Goal: Communication & Community: Answer question/provide support

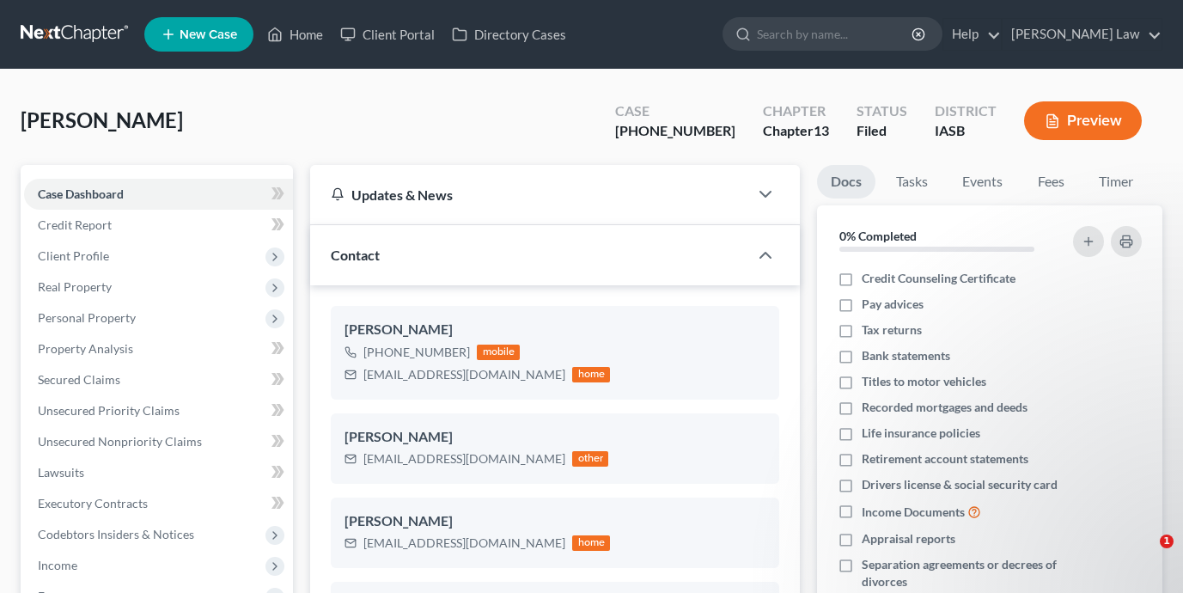
select select "0"
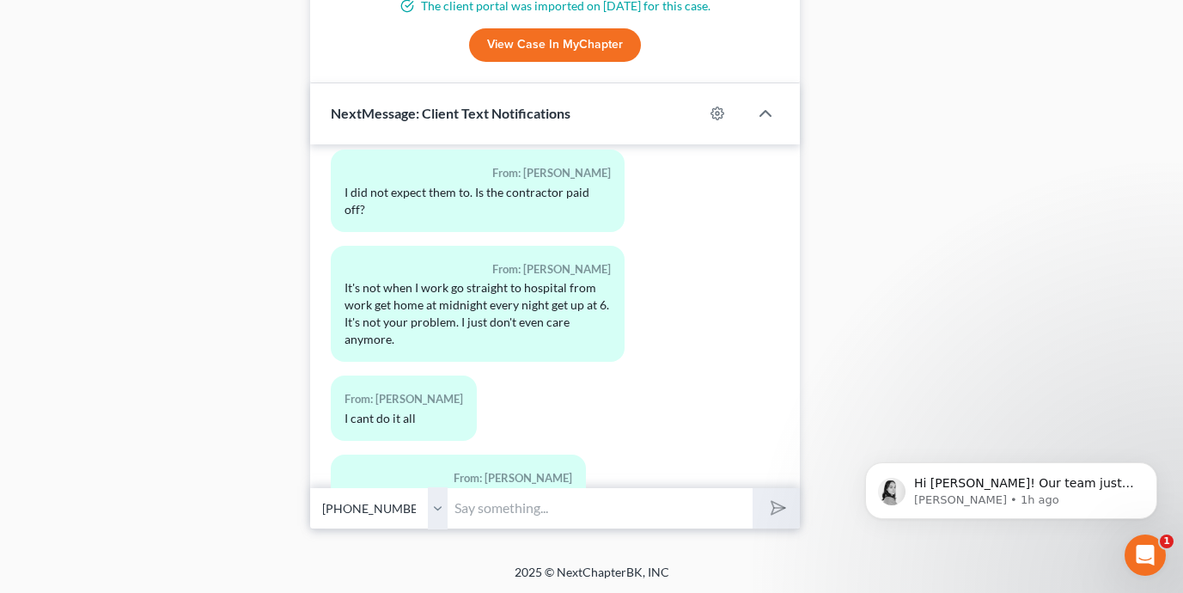
scroll to position [2131, 0]
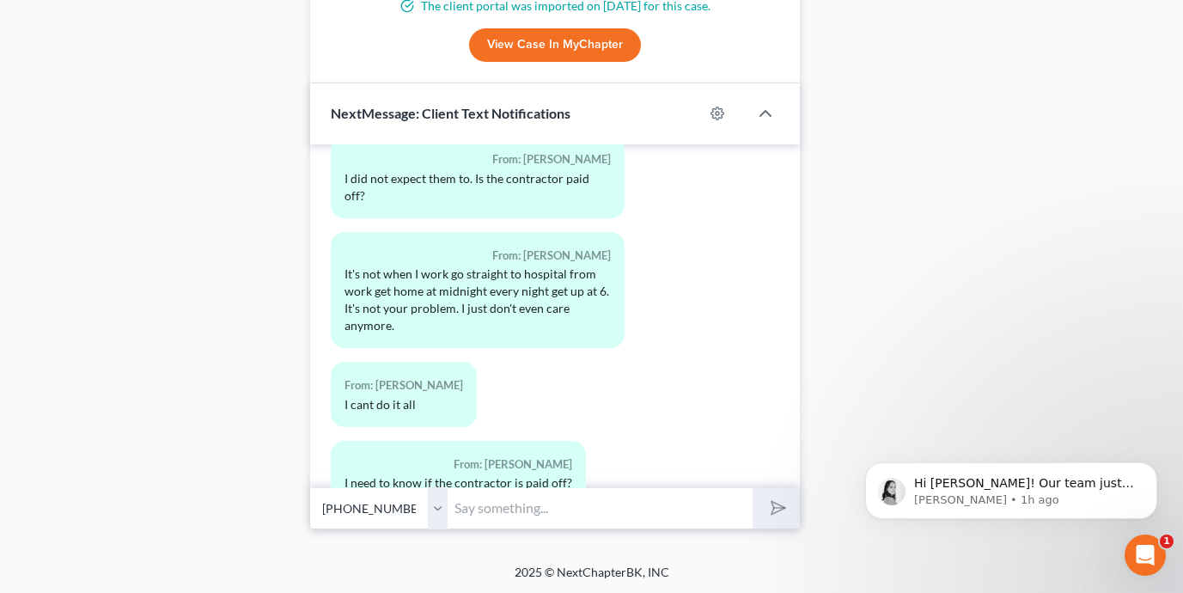
click at [609, 508] on input "text" at bounding box center [599, 508] width 305 height 42
drag, startPoint x: 609, startPoint y: 508, endPoint x: 351, endPoint y: 193, distance: 407.1
click at [551, 349] on div "09:37AM[DATE] To: [PERSON_NAME] [PERSON_NAME] - this is [PERSON_NAME]. Is this …" at bounding box center [555, 336] width 490 height 384
click at [563, 516] on input "A" at bounding box center [599, 508] width 305 height 42
click at [562, 514] on input "A" at bounding box center [599, 508] width 305 height 42
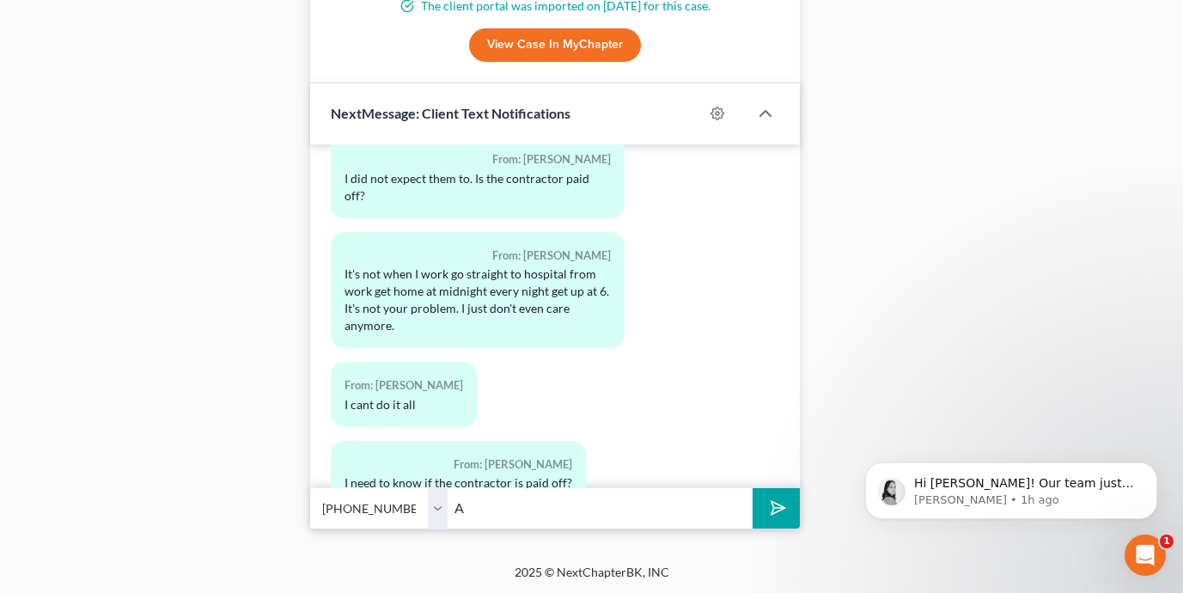
click at [562, 514] on input "A" at bounding box center [599, 508] width 305 height 42
paste input "my as a reminder the Trustee's Motion to Dismiss Hearing is [DATE]."
drag, startPoint x: 731, startPoint y: 513, endPoint x: 533, endPoint y: 512, distance: 198.4
click at [533, 512] on input "[PERSON_NAME] as a reminder the Trustee's Motion to Dismiss Hearing is [DATE]. …" at bounding box center [599, 508] width 305 height 42
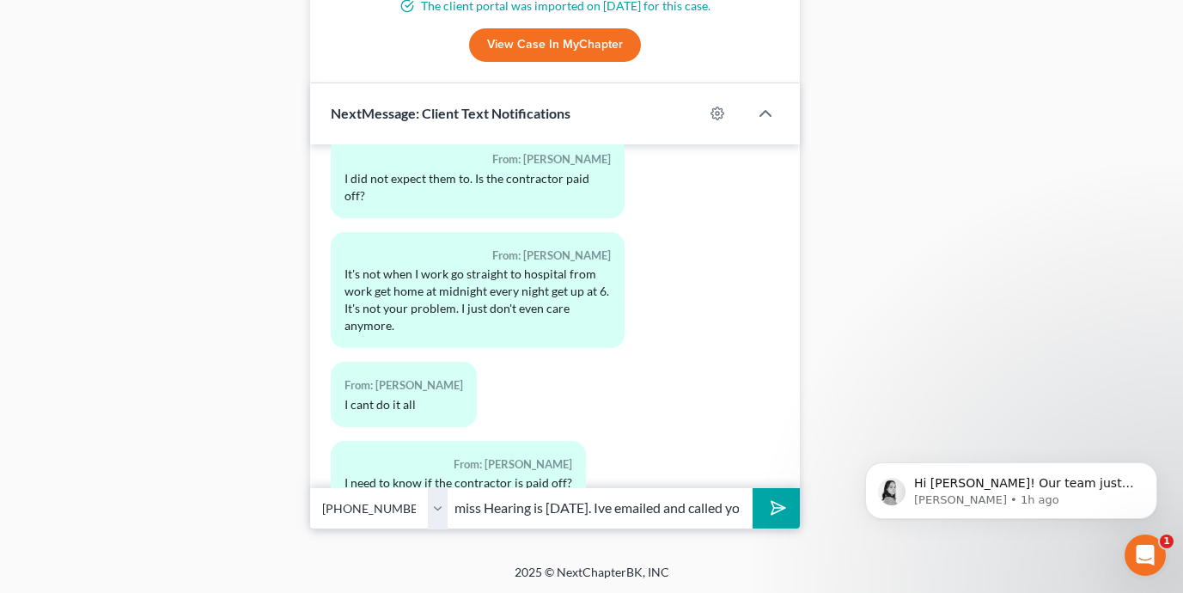
type input "[PERSON_NAME] as a reminder the Trustee's Motion to Dismiss Hearing is [DATE]. …"
click at [752, 488] on button "submit" at bounding box center [775, 508] width 47 height 40
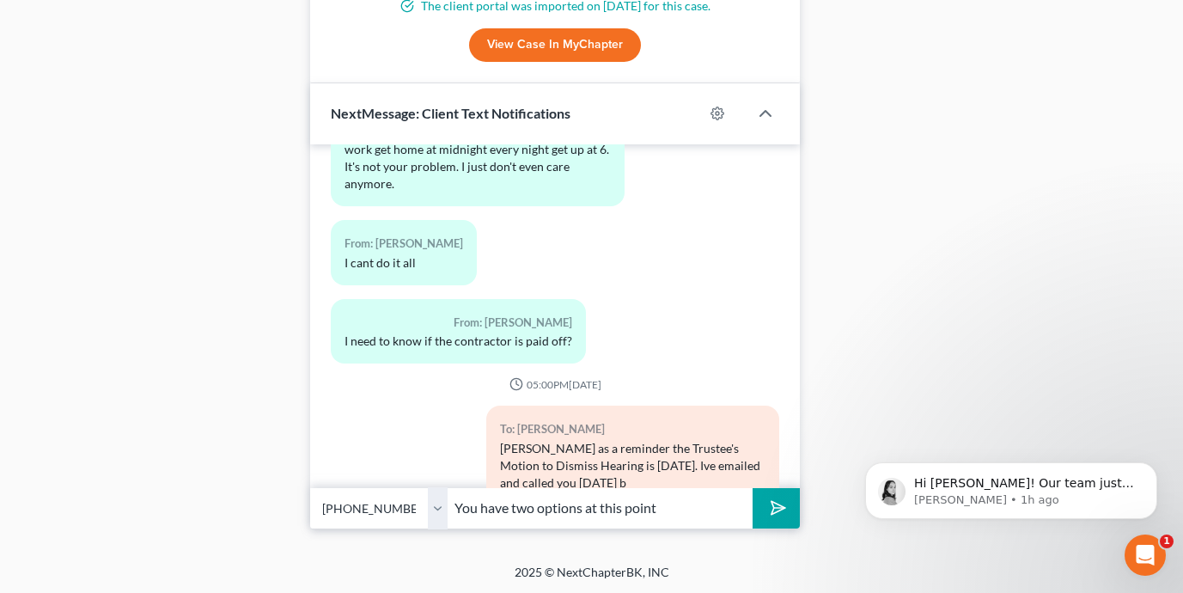
paste input "With that in mind, here is what I plan to do at the hearing [DATE]: Let the Jud…"
drag, startPoint x: 600, startPoint y: 509, endPoint x: 469, endPoint y: 508, distance: 130.6
click at [469, 508] on input "You have two options at this point With that in mind, here is what I plan to do…" at bounding box center [599, 508] width 305 height 42
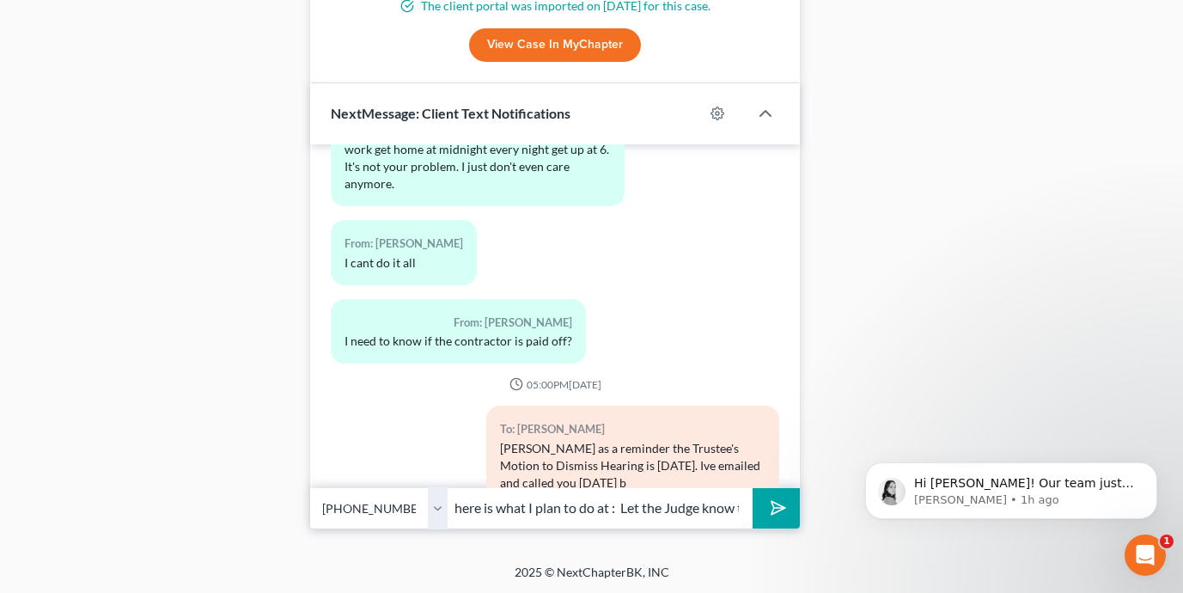
drag, startPoint x: 608, startPoint y: 508, endPoint x: 468, endPoint y: 508, distance: 140.0
click at [468, 508] on input "You have two options at this point With that in mind, here is what I plan to do…" at bounding box center [599, 508] width 305 height 42
drag, startPoint x: 560, startPoint y: 508, endPoint x: 461, endPoint y: 506, distance: 98.8
click at [461, 506] on input "You have two options at this point With that in mind, : Let the Judge know that…" at bounding box center [599, 508] width 305 height 42
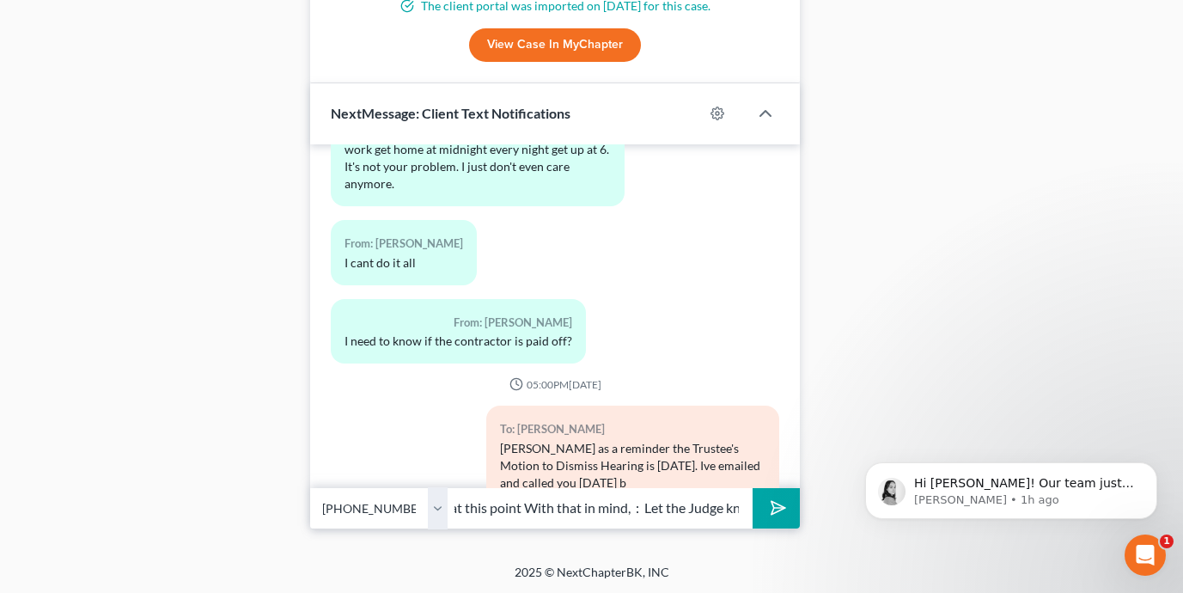
scroll to position [0, 128]
drag, startPoint x: 642, startPoint y: 509, endPoint x: 533, endPoint y: 509, distance: 108.2
click at [533, 509] on input "You have two options at this point With that in mind, : Let the Judge know that…" at bounding box center [599, 508] width 305 height 42
type input "You have two options at this point: Let the Judge know that you do not intend t…"
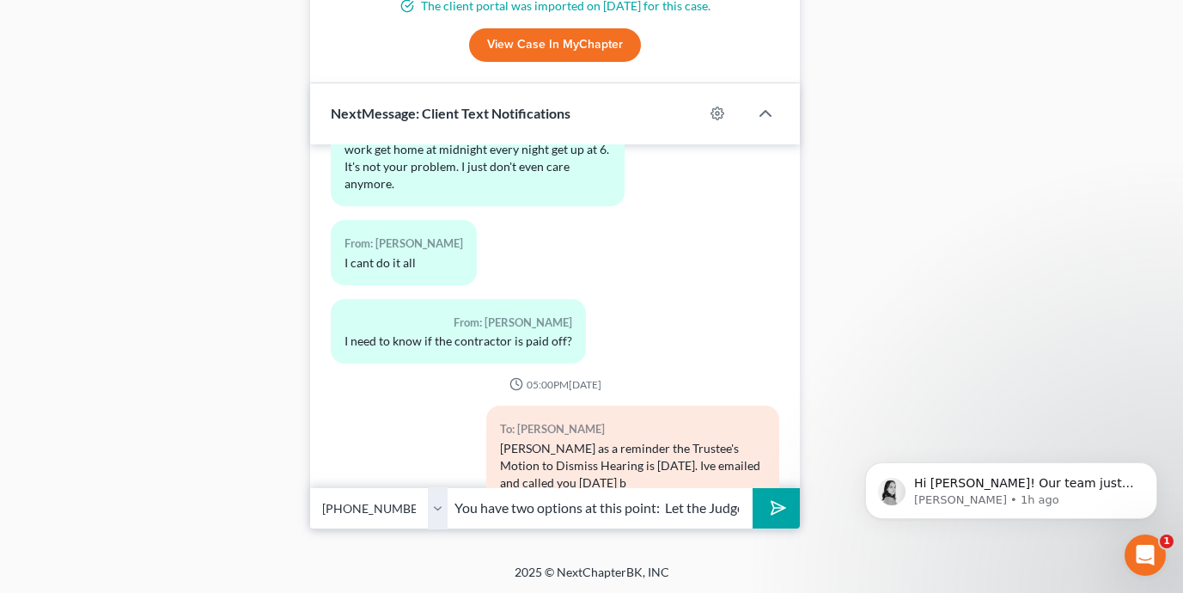
click at [775, 496] on icon "submit" at bounding box center [775, 508] width 24 height 24
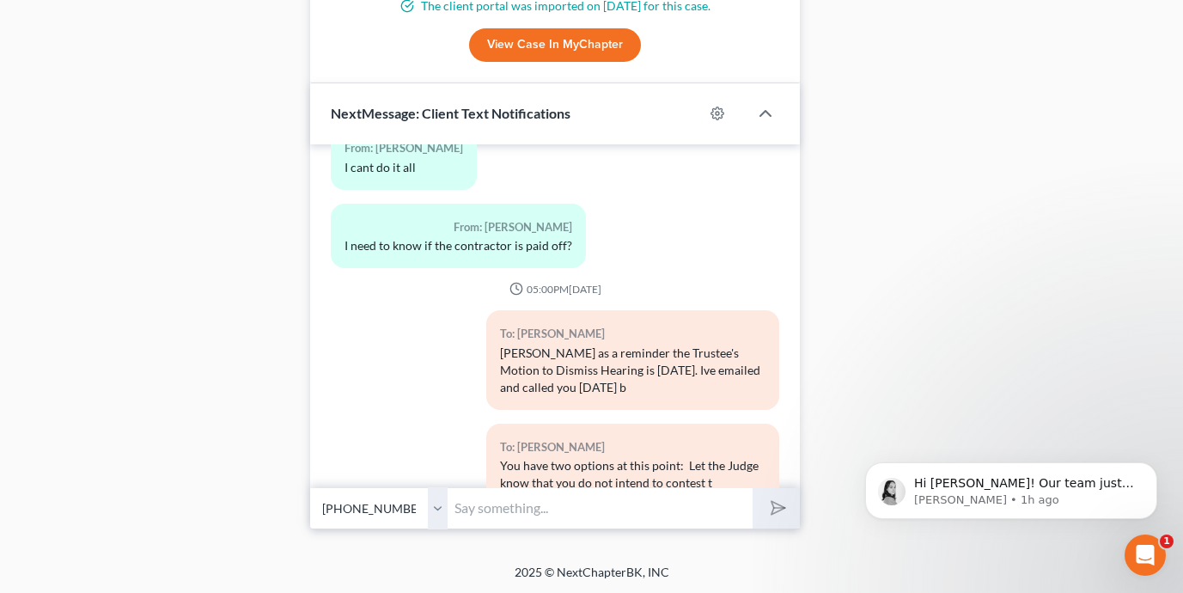
click at [587, 501] on input "text" at bounding box center [599, 508] width 305 height 42
paste input "Ask the Court to allow the case to remain open until a specific date, by which …"
type input "Ask the Court to allow the case to remain open until a specific date, by which …"
click at [772, 513] on icon "submit" at bounding box center [775, 508] width 24 height 24
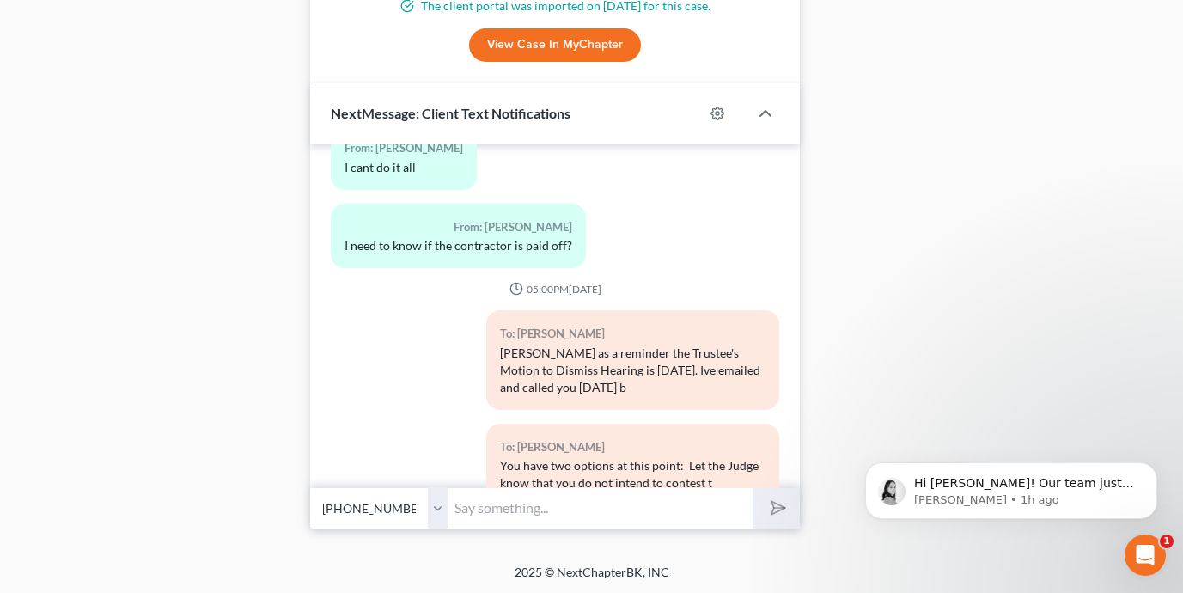
scroll to position [2499, 0]
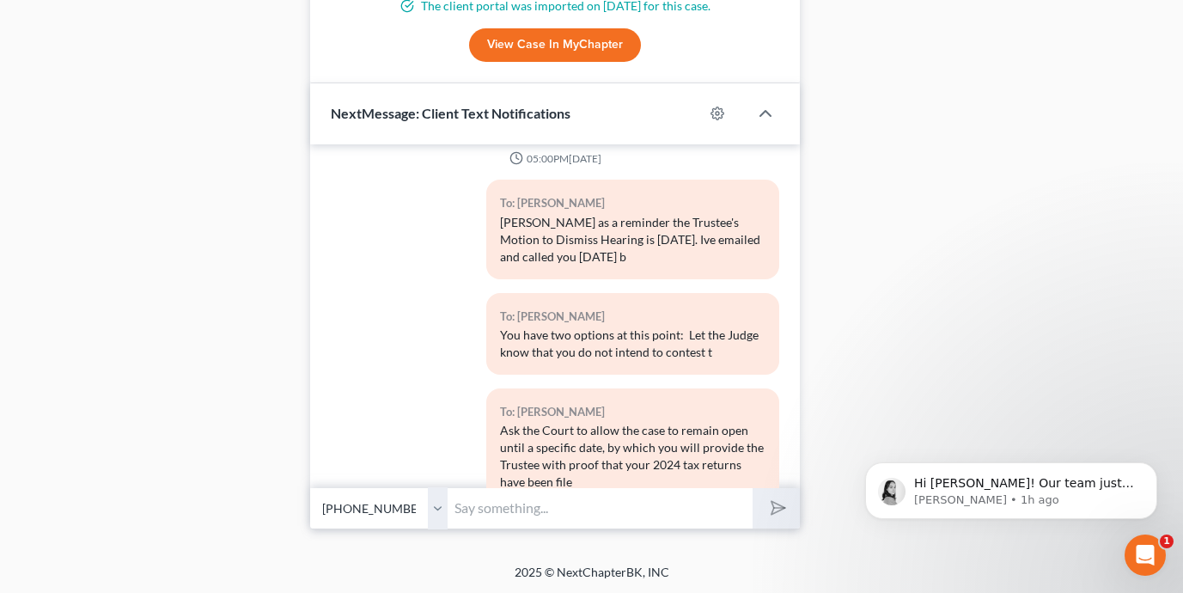
click at [551, 505] on input "text" at bounding box center [599, 508] width 305 height 42
paste input "f that proof is not provided by the agreed-upon date, then the case would be di…"
type input "f that proof is not provided by the agreed-upon date, then the case would be di…"
click at [780, 525] on button "submit" at bounding box center [775, 508] width 47 height 40
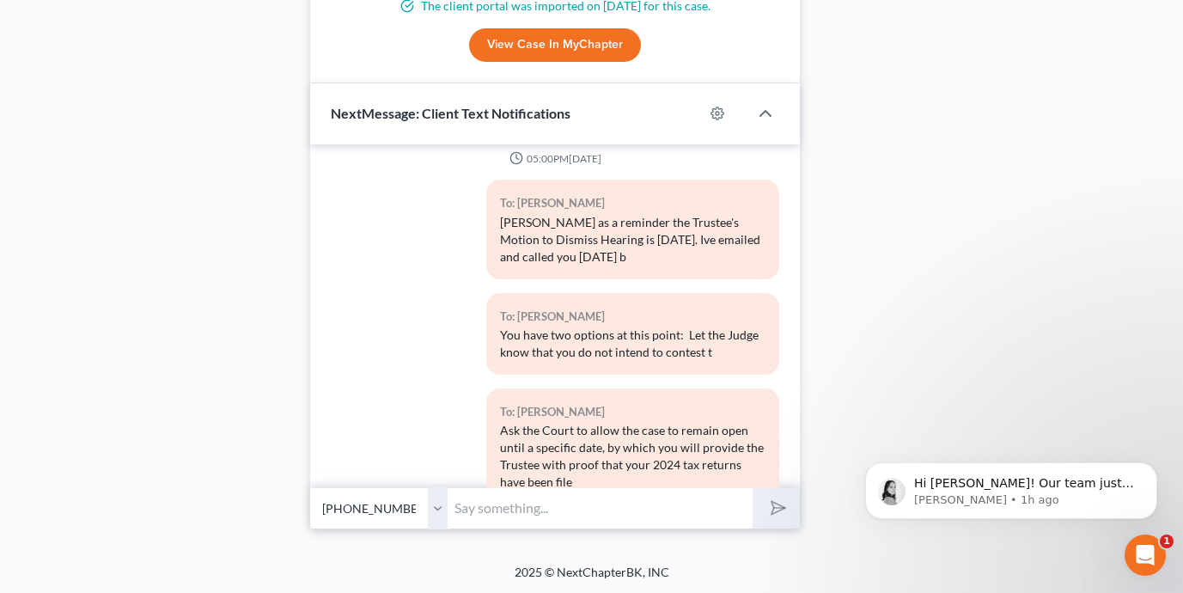
scroll to position [2611, 0]
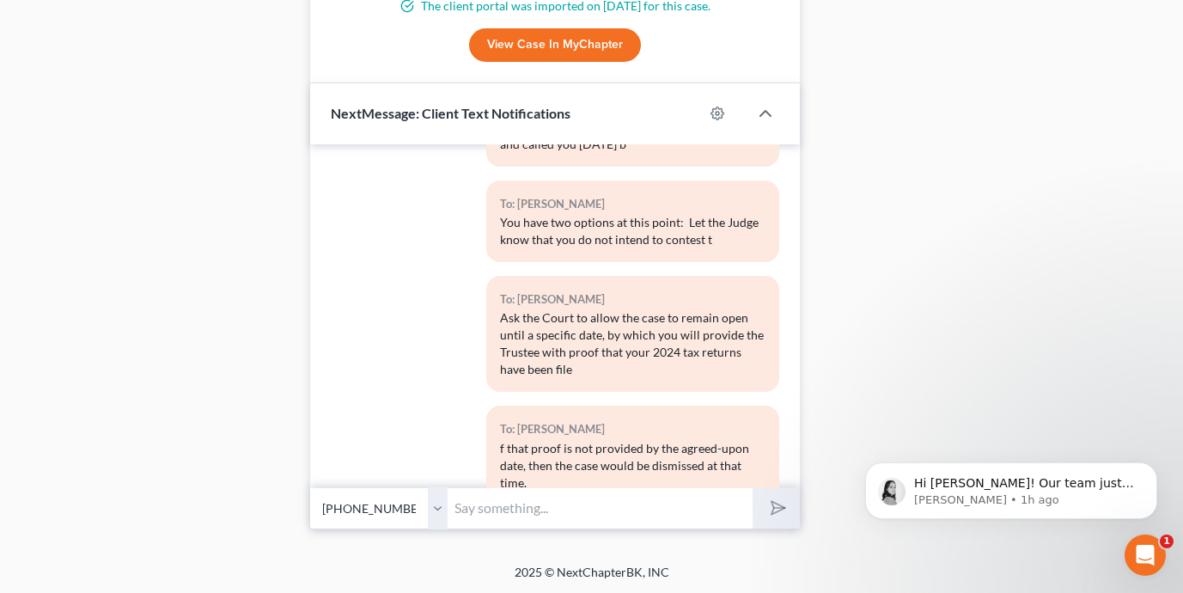
click at [524, 510] on input "text" at bounding box center [599, 508] width 305 height 42
paste input "This is the most reasonable path forward I can present to the Court on your beh…"
type input "This is the most reasonable path forward I can present to the Court on your beh…"
click at [752, 488] on button "submit" at bounding box center [775, 508] width 47 height 40
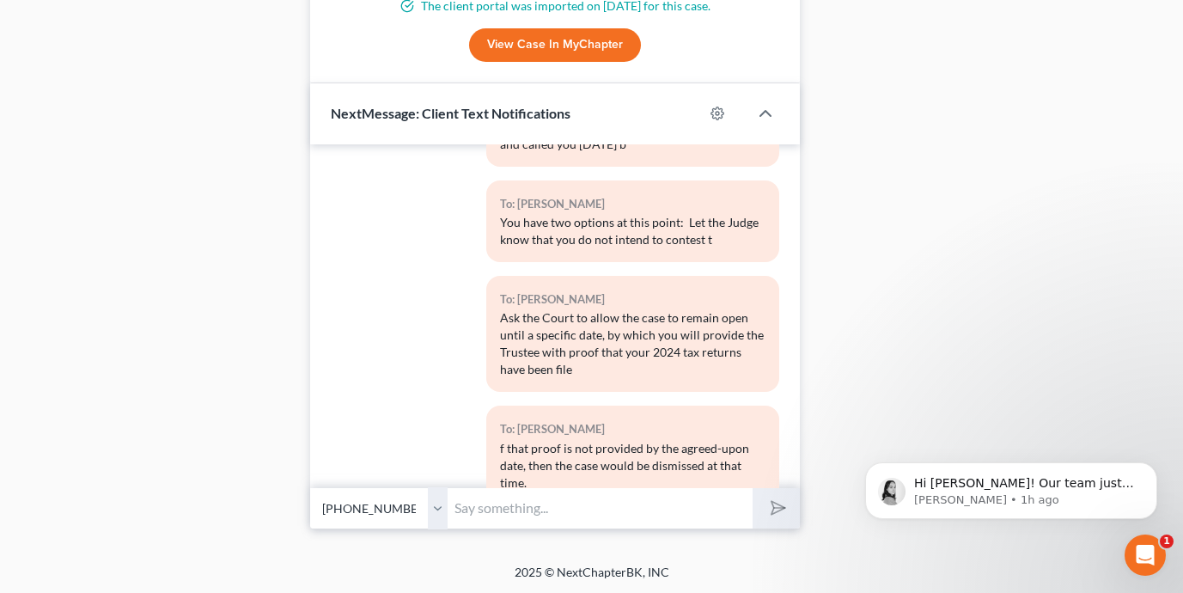
scroll to position [2741, 0]
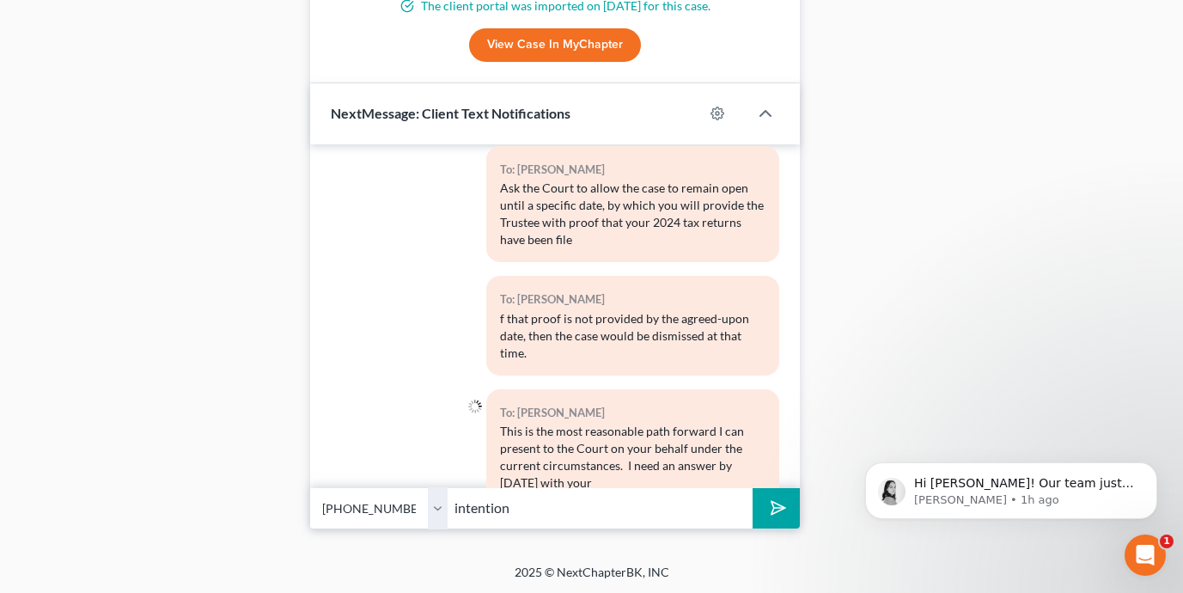
type input "intention"
click at [752, 488] on button "submit" at bounding box center [775, 508] width 47 height 40
